Goal: Task Accomplishment & Management: Use online tool/utility

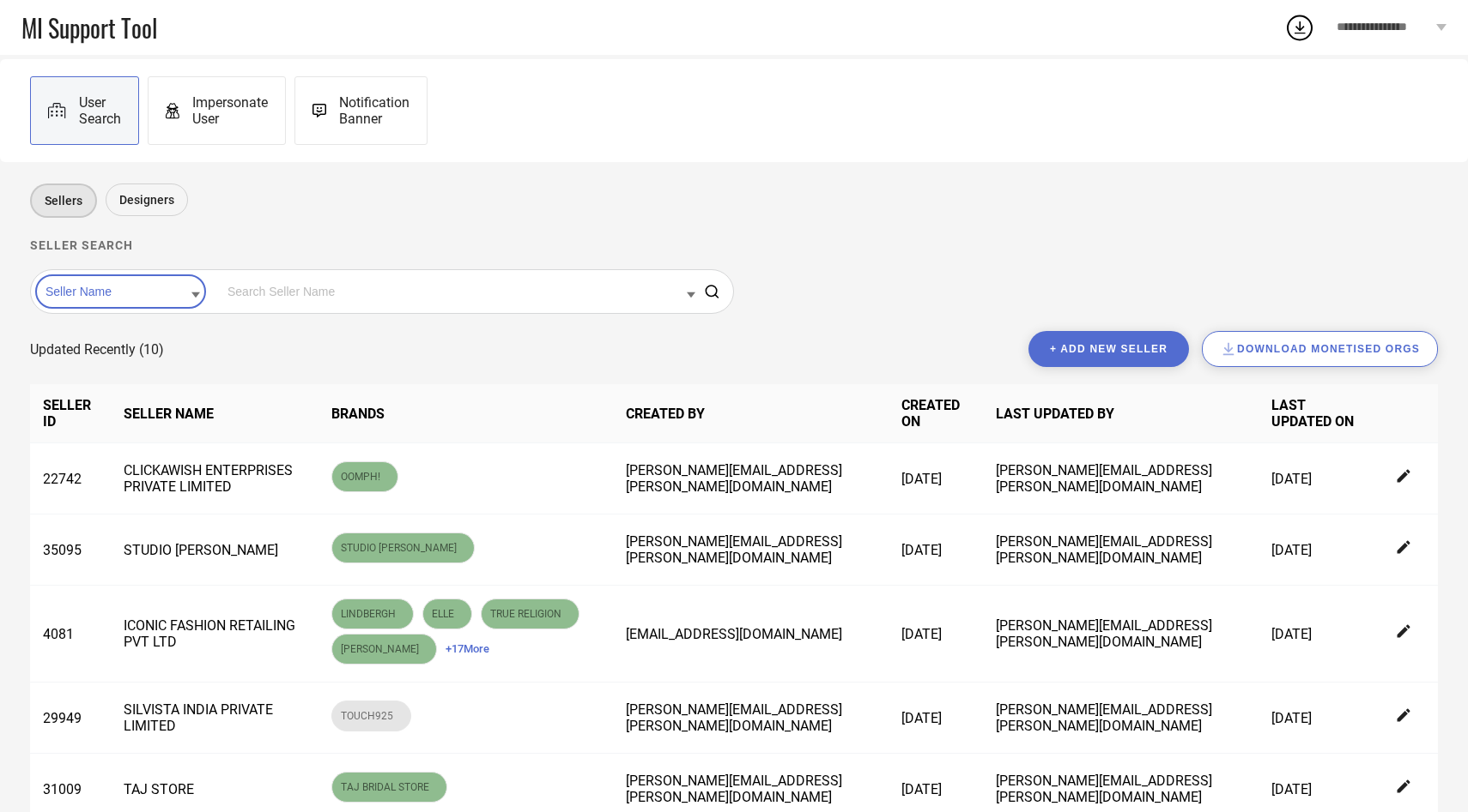
click at [249, 130] on div "Impersonate User" at bounding box center [217, 111] width 138 height 68
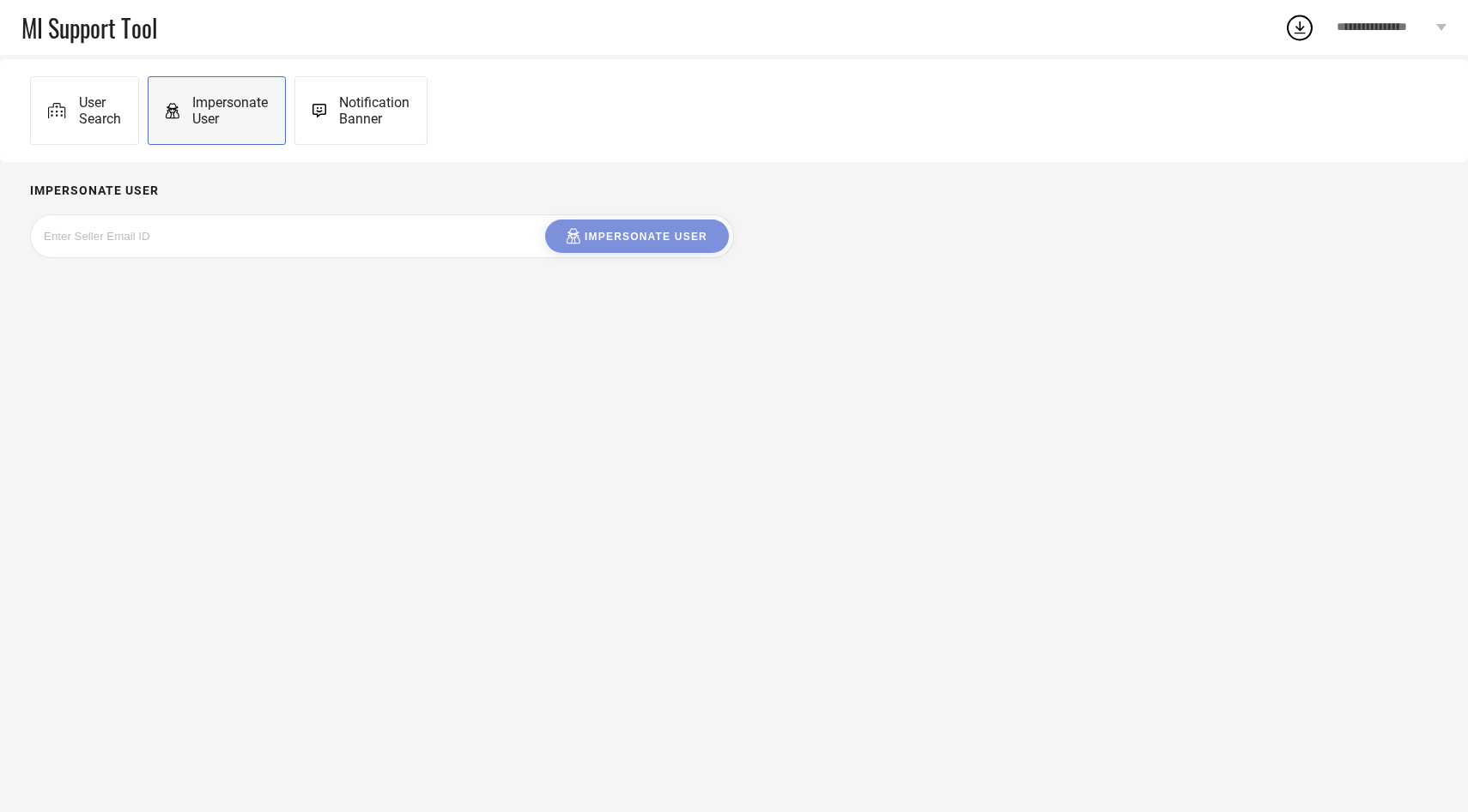
click at [198, 231] on input at bounding box center [172, 236] width 257 height 19
paste input "[EMAIL_ADDRESS][DOMAIN_NAME]"
type input "[EMAIL_ADDRESS][DOMAIN_NAME]"
drag, startPoint x: 641, startPoint y: 217, endPoint x: 636, endPoint y: 228, distance: 12.1
click at [641, 217] on div "studioanviksha@gmail.com Impersonate User" at bounding box center [382, 236] width 704 height 43
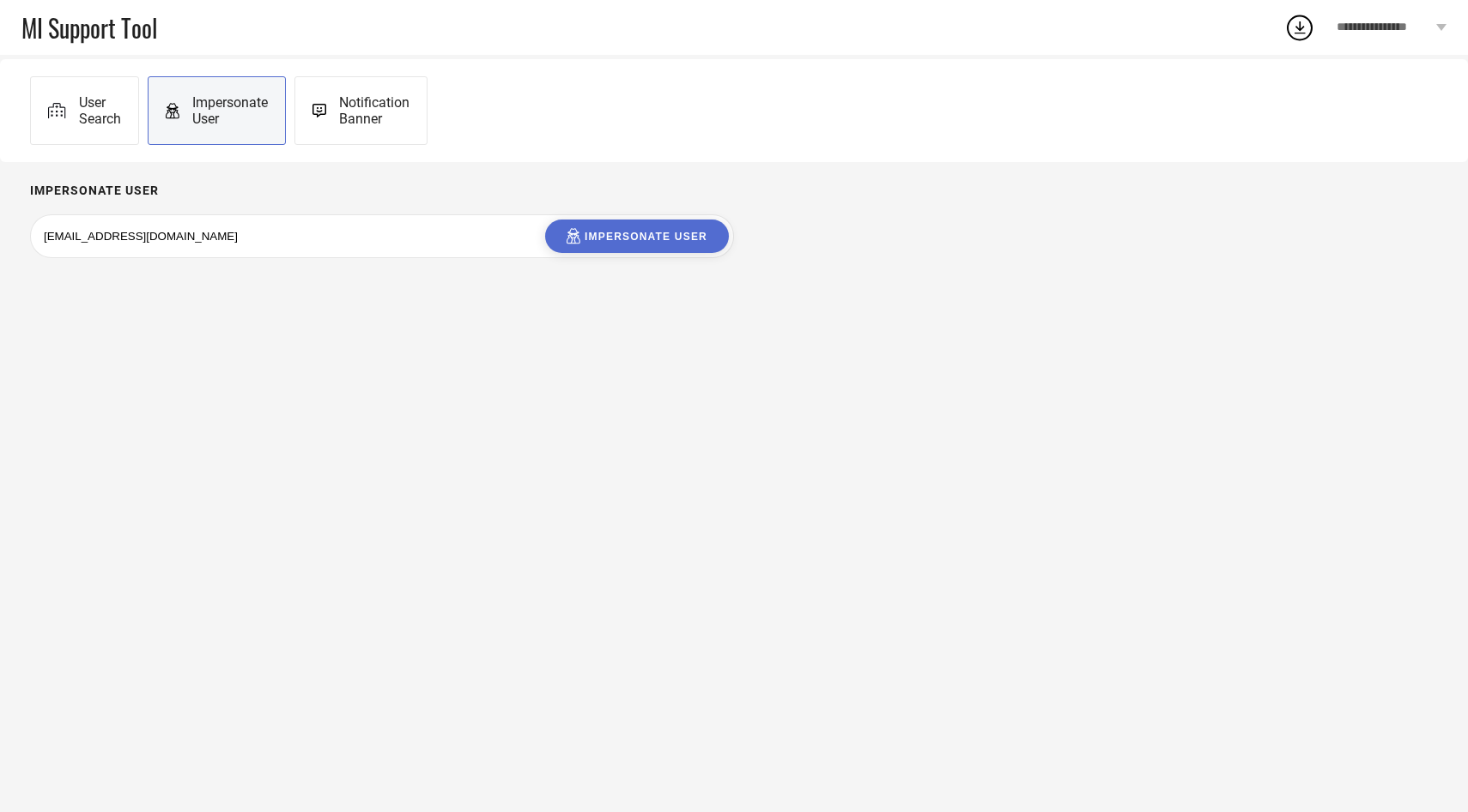
click at [625, 234] on div "Impersonate User" at bounding box center [636, 237] width 141 height 17
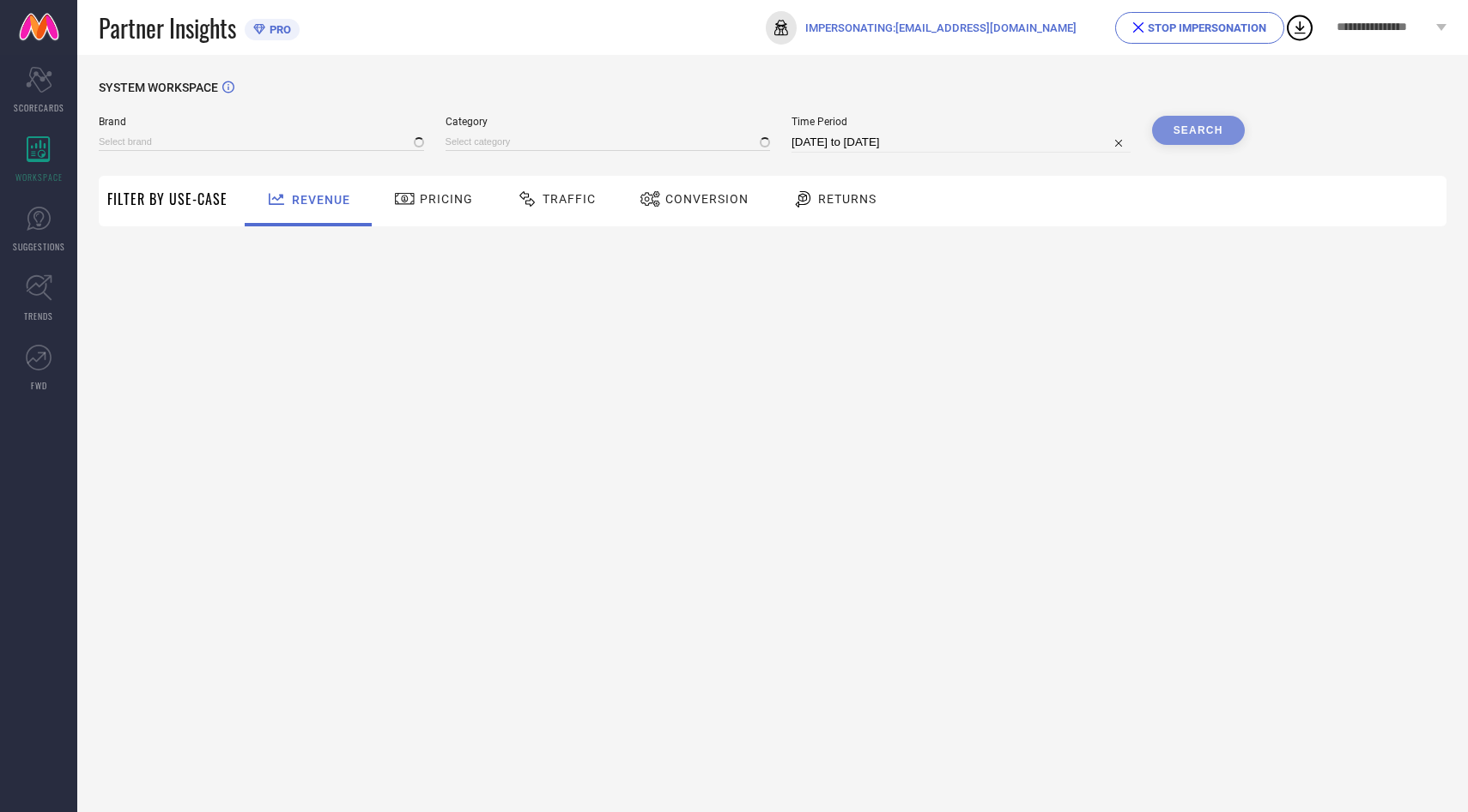
type input "STUDIO [PERSON_NAME]"
type input "All"
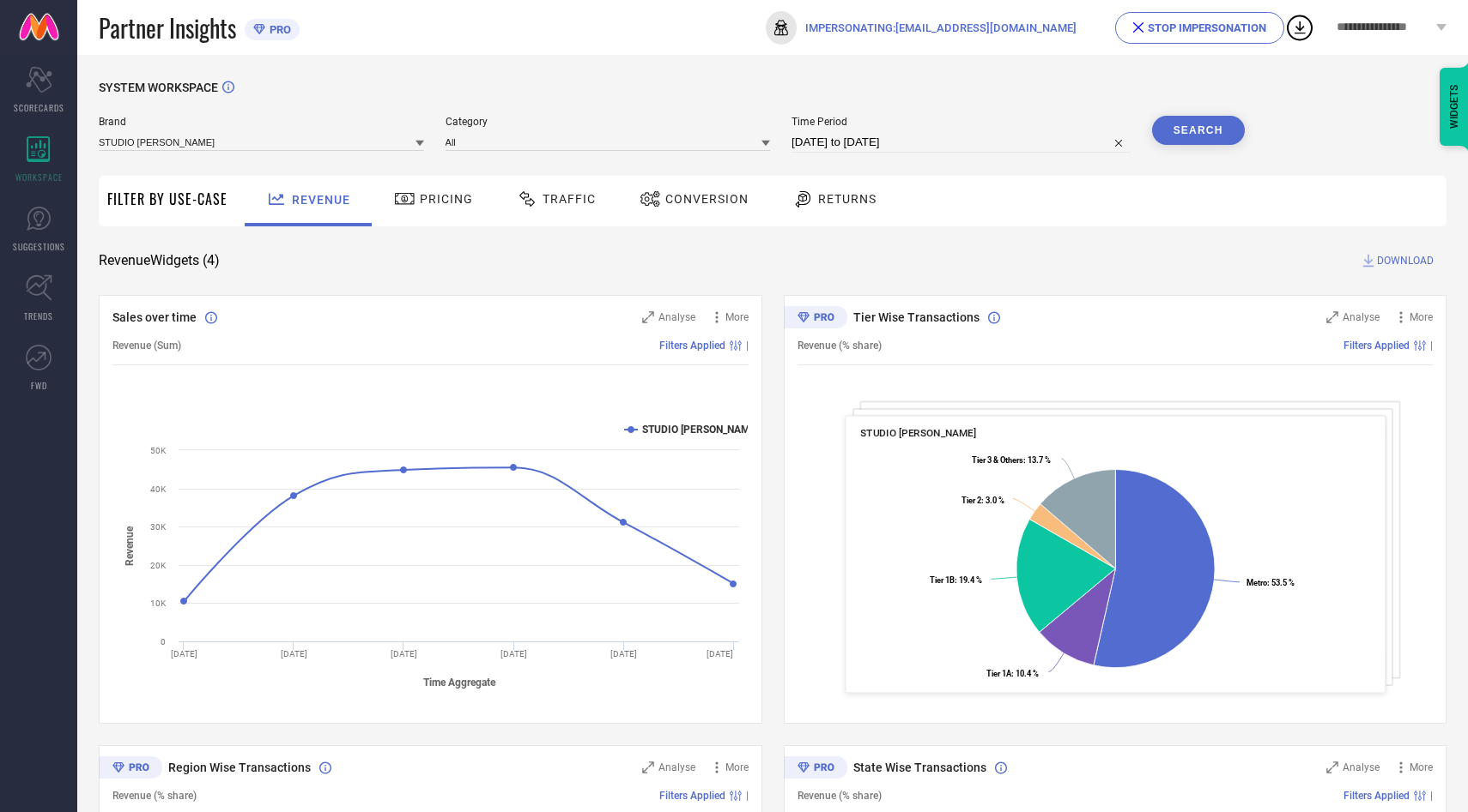
click at [1156, 21] on div "STOP IMPERSONATION" at bounding box center [1200, 28] width 133 height 13
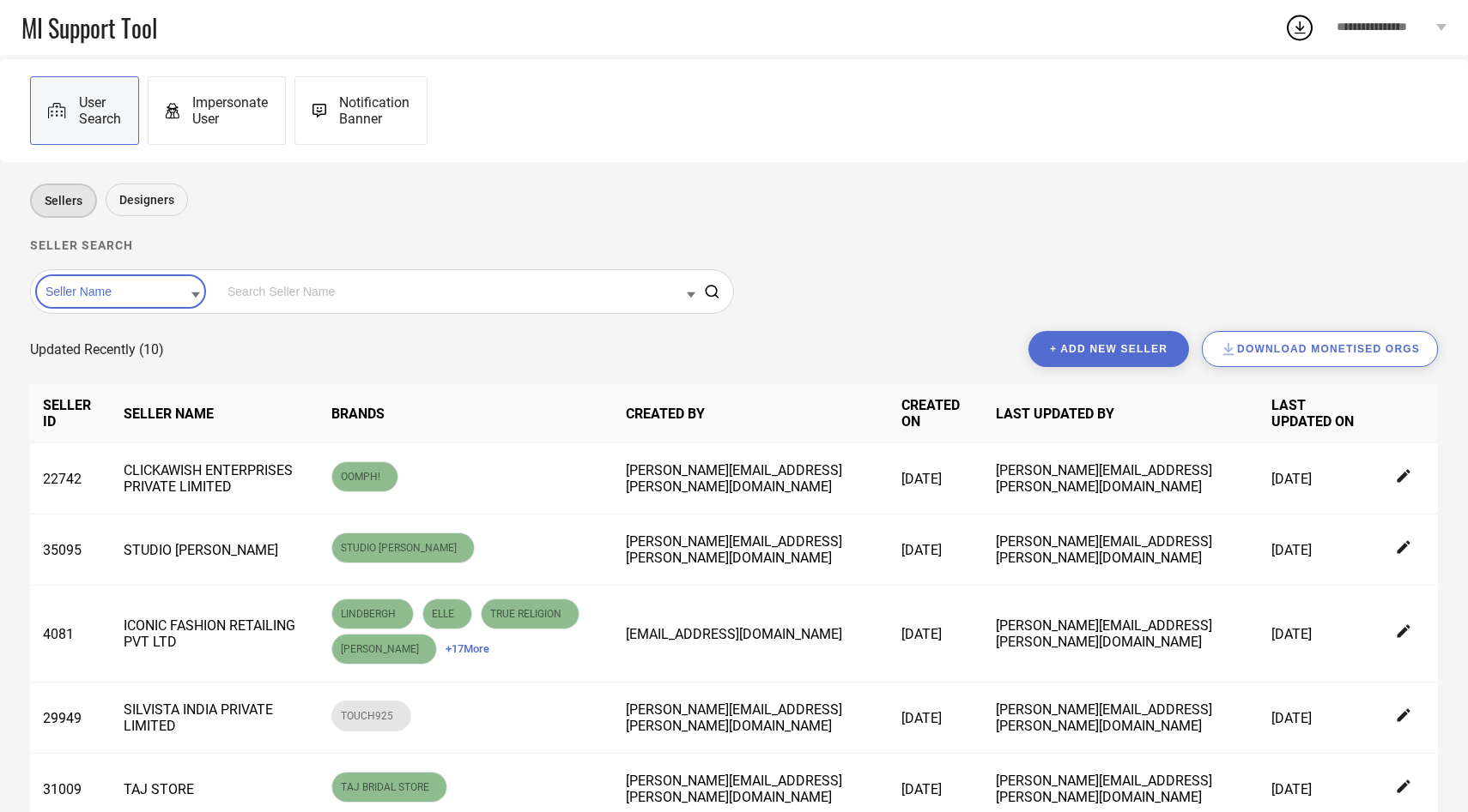
click at [259, 133] on div "Impersonate User" at bounding box center [217, 111] width 138 height 68
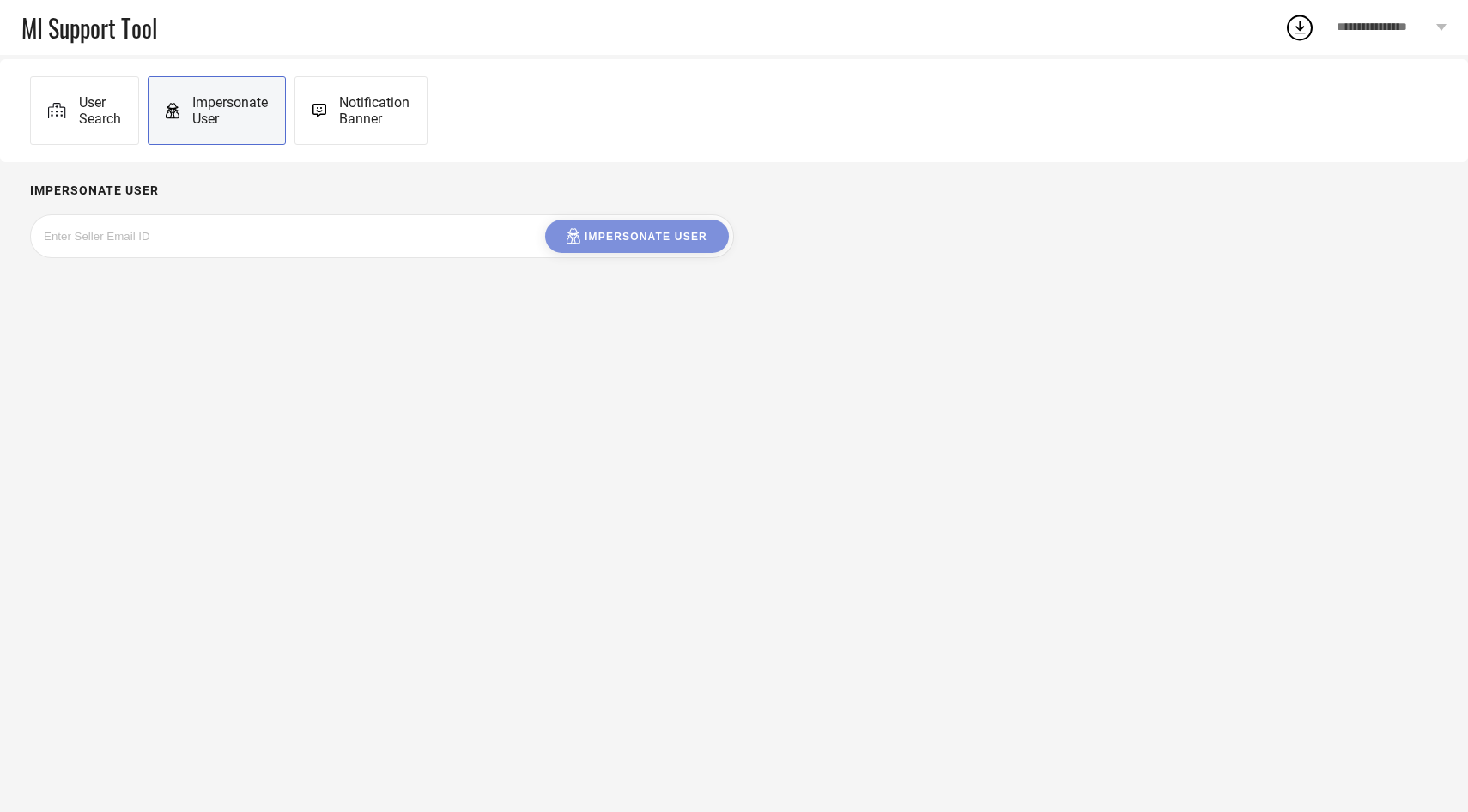
click at [230, 240] on input at bounding box center [172, 236] width 257 height 19
paste input "retailboostcompany1@gmail.com"
type input "retailboostcompany1@gmail.com"
click at [612, 245] on button "Impersonate User" at bounding box center [636, 236] width 184 height 33
